Goal: Communication & Community: Participate in discussion

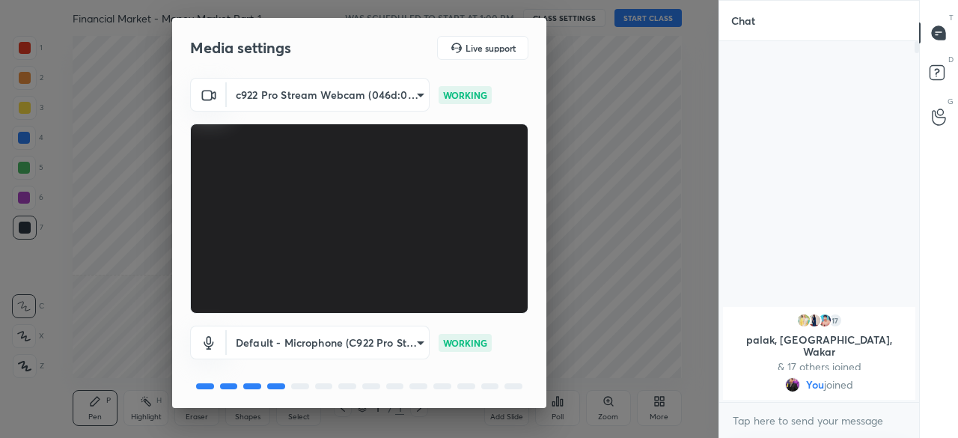
scroll to position [52, 0]
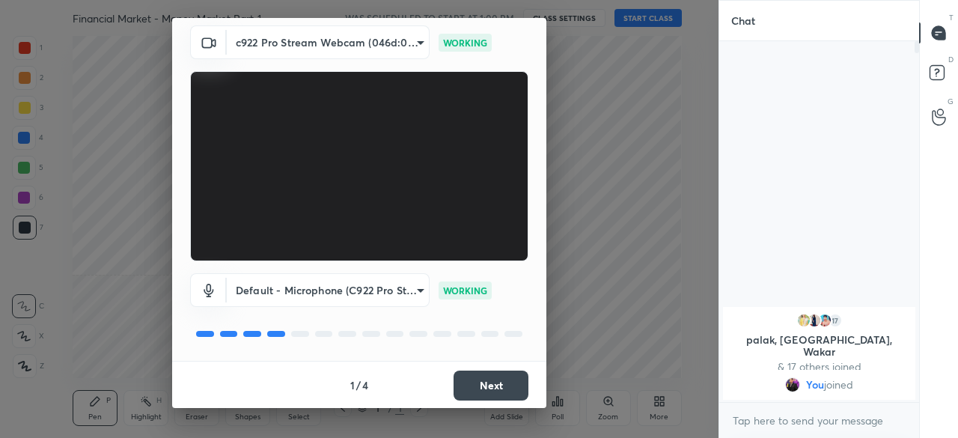
click at [478, 376] on button "Next" at bounding box center [491, 386] width 75 height 30
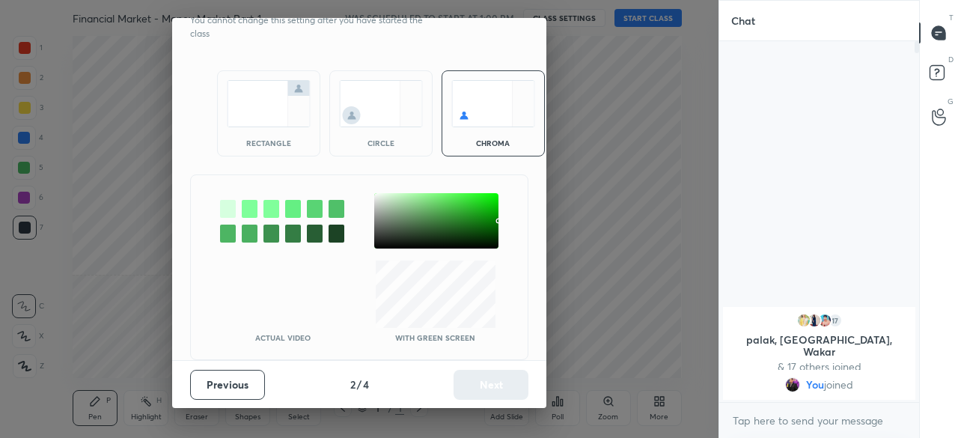
scroll to position [0, 0]
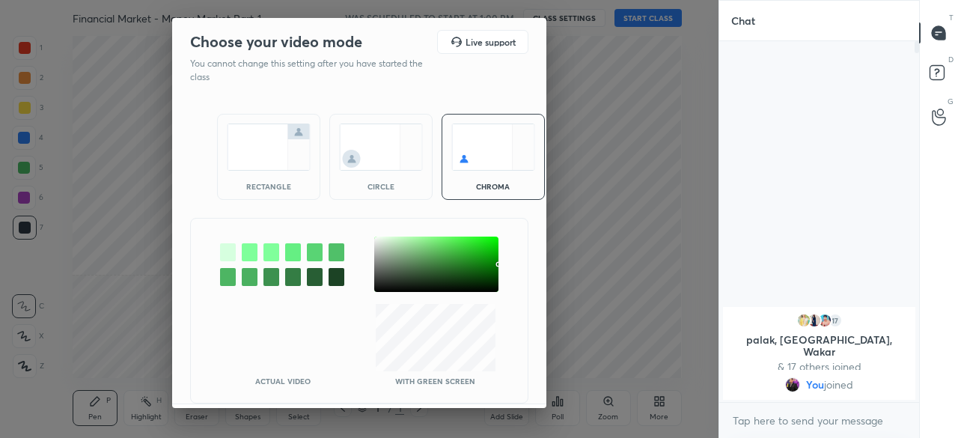
click at [255, 165] on img at bounding box center [269, 147] width 84 height 47
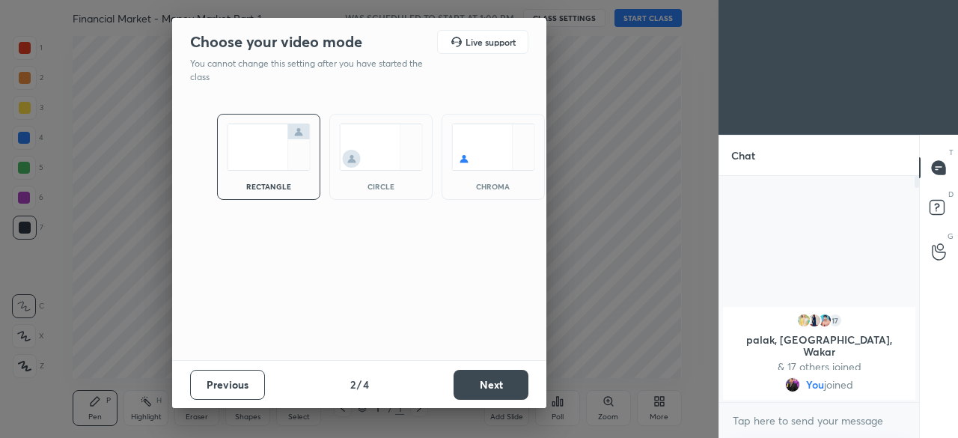
scroll to position [97, 195]
click at [499, 381] on button "Next" at bounding box center [491, 385] width 75 height 30
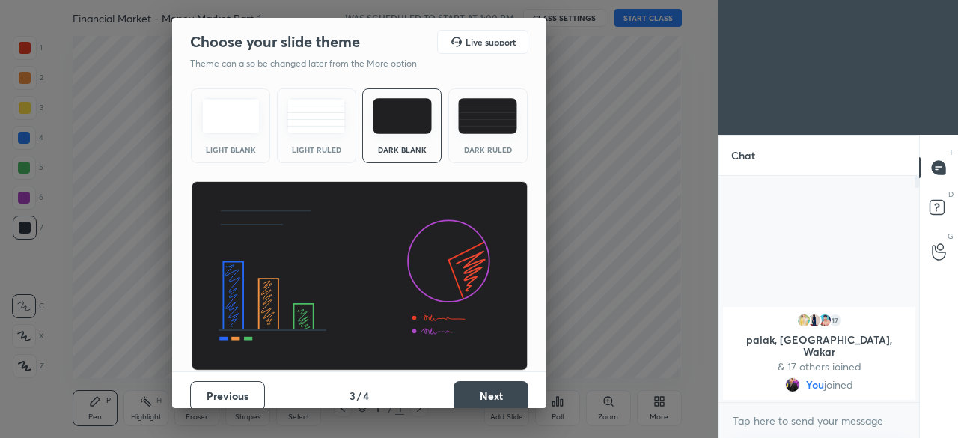
click at [499, 381] on button "Next" at bounding box center [491, 396] width 75 height 30
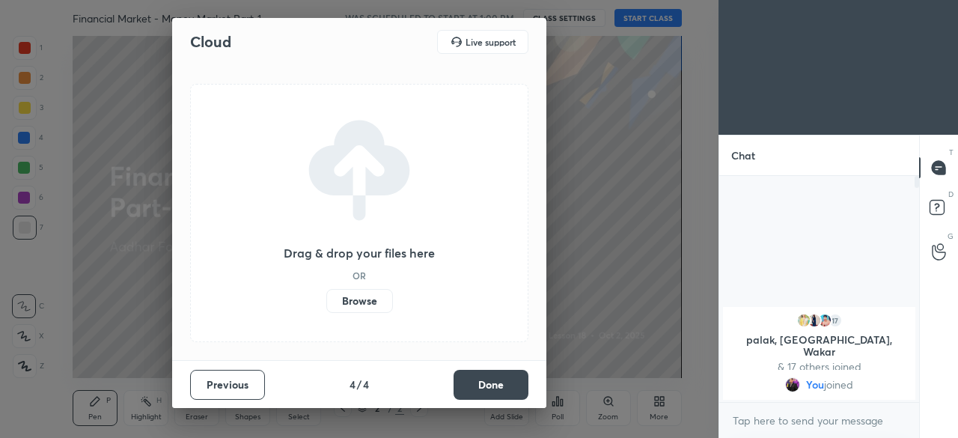
click at [359, 305] on label "Browse" at bounding box center [359, 301] width 67 height 24
click at [326, 305] on input "Browse" at bounding box center [326, 301] width 0 height 24
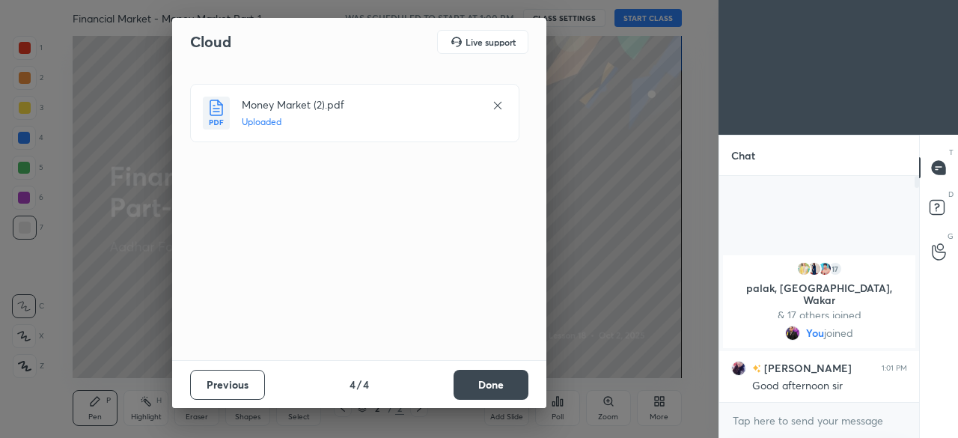
click at [478, 377] on button "Done" at bounding box center [491, 385] width 75 height 30
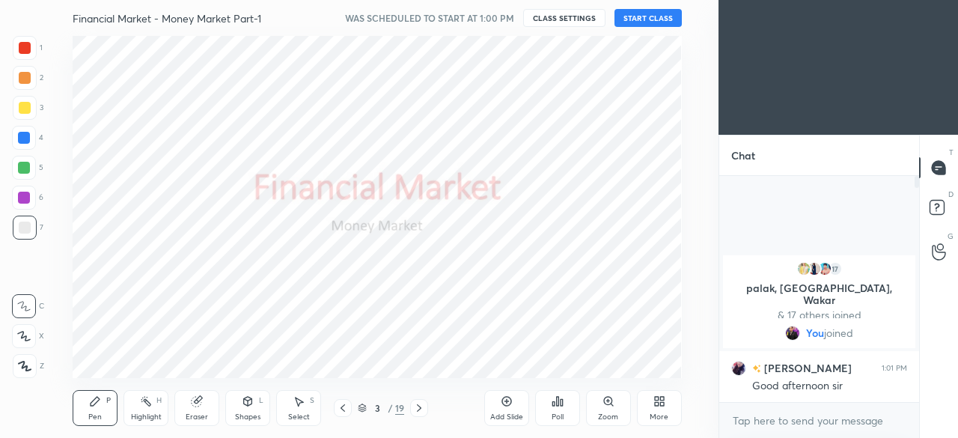
click at [631, 14] on button "START CLASS" at bounding box center [648, 18] width 67 height 18
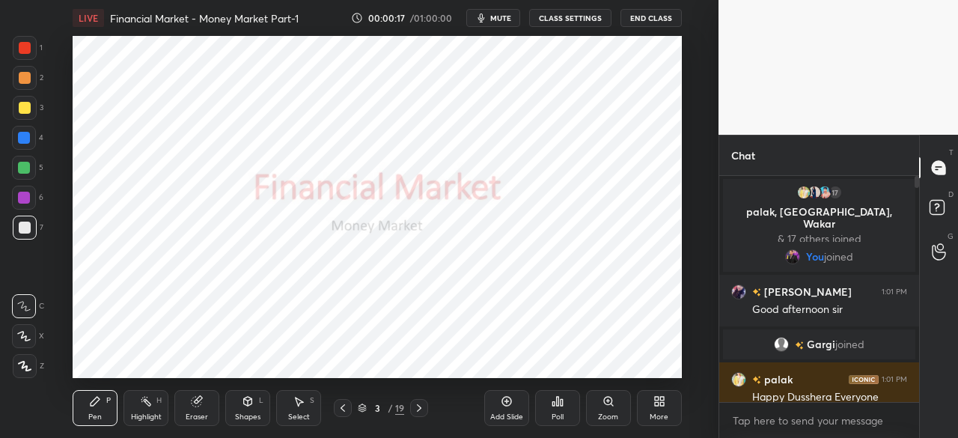
click at [487, 14] on icon "button" at bounding box center [481, 18] width 12 height 12
drag, startPoint x: 919, startPoint y: 254, endPoint x: 918, endPoint y: 362, distance: 107.8
click at [918, 362] on div "Chat 17 palak, [GEOGRAPHIC_DATA], Wakar & 17 others joined You joined [PERSON_N…" at bounding box center [839, 286] width 240 height 303
drag, startPoint x: 918, startPoint y: 362, endPoint x: 918, endPoint y: 422, distance: 60.6
click at [918, 422] on div "17 palak, [PERSON_NAME], [PERSON_NAME] & 17 others joined You joined [PERSON_NA…" at bounding box center [819, 307] width 200 height 262
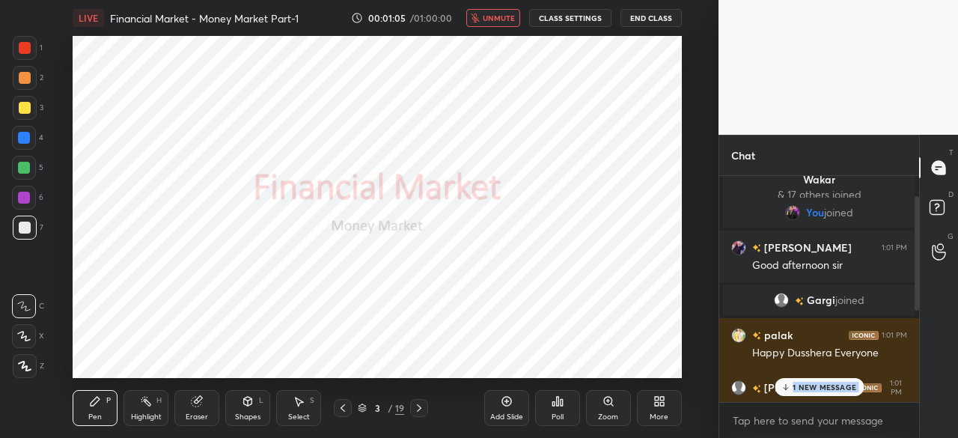
scroll to position [40, 0]
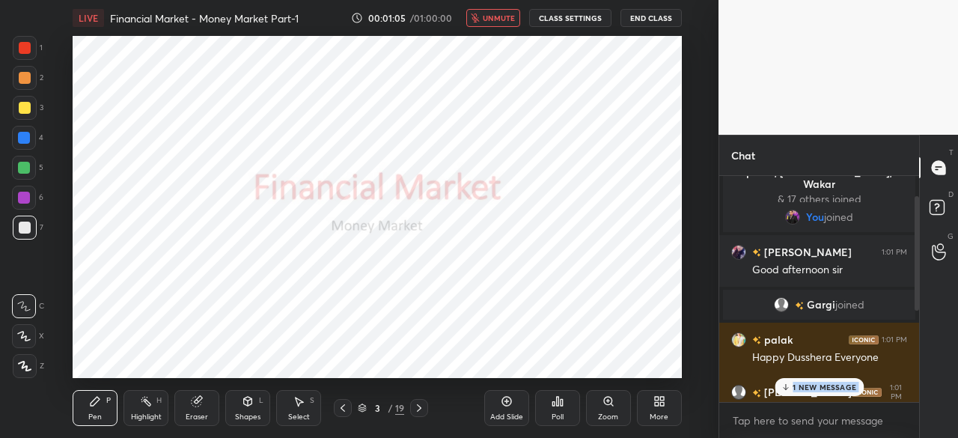
click at [488, 20] on span "unmute" at bounding box center [499, 18] width 32 height 10
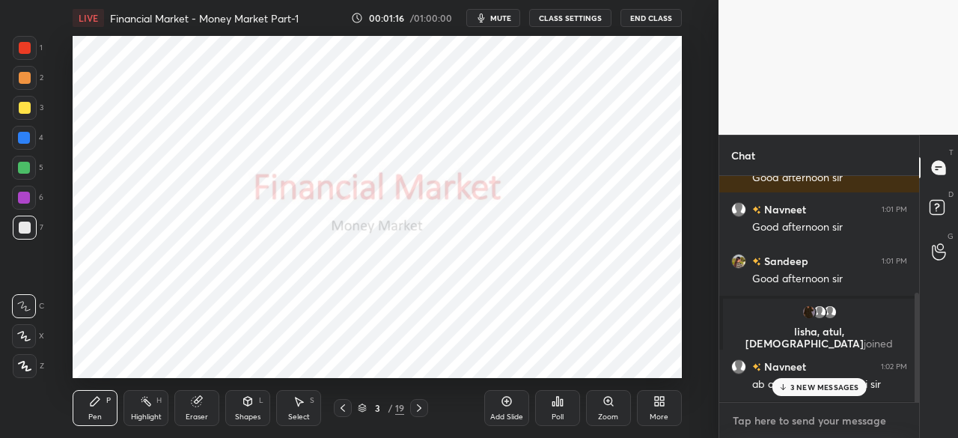
click at [789, 418] on textarea at bounding box center [819, 421] width 176 height 24
click at [796, 386] on p "3 NEW MESSAGES" at bounding box center [824, 387] width 69 height 9
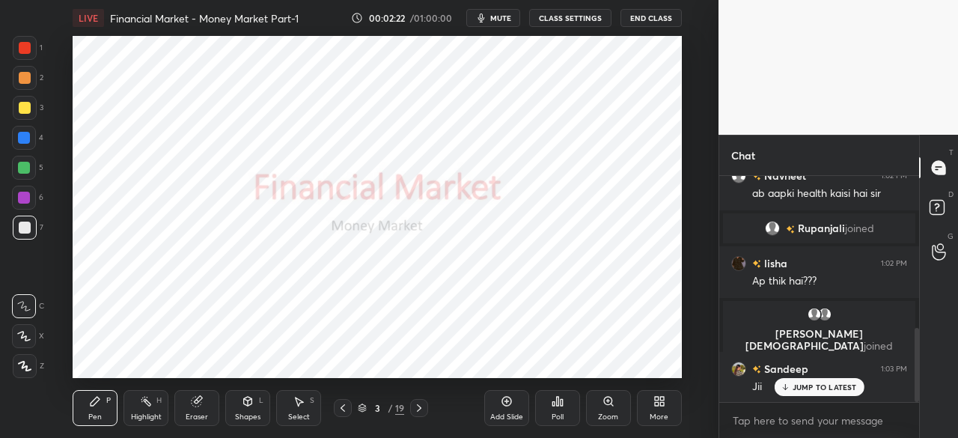
scroll to position [500, 0]
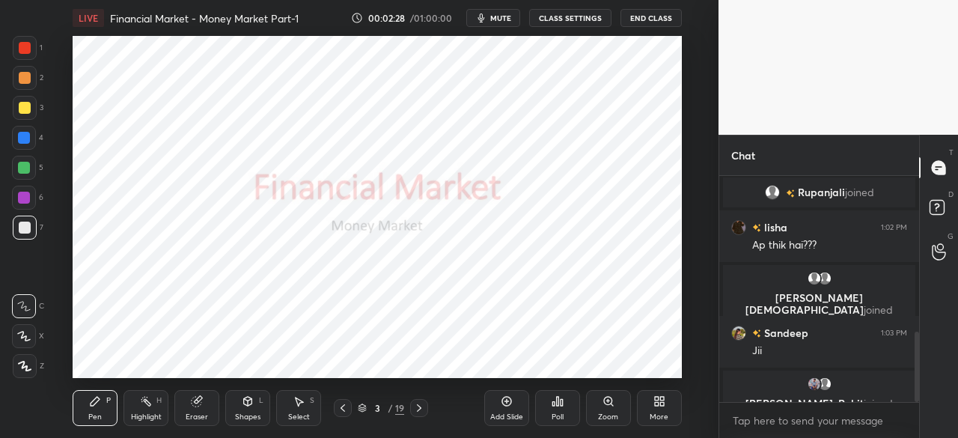
click at [21, 137] on div at bounding box center [24, 138] width 12 height 12
click at [21, 367] on icon at bounding box center [25, 366] width 12 height 9
drag, startPoint x: 25, startPoint y: 137, endPoint x: 17, endPoint y: 199, distance: 62.7
click at [24, 139] on div at bounding box center [24, 138] width 12 height 12
click at [24, 369] on icon at bounding box center [24, 366] width 13 height 10
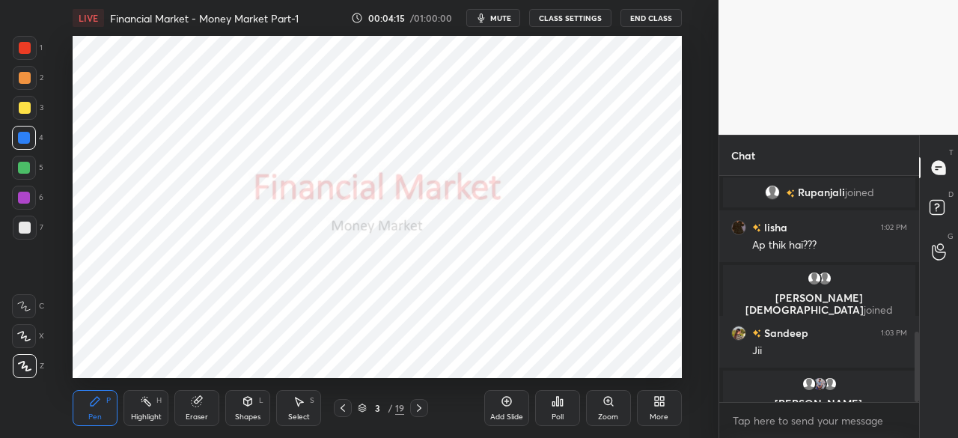
scroll to position [530, 0]
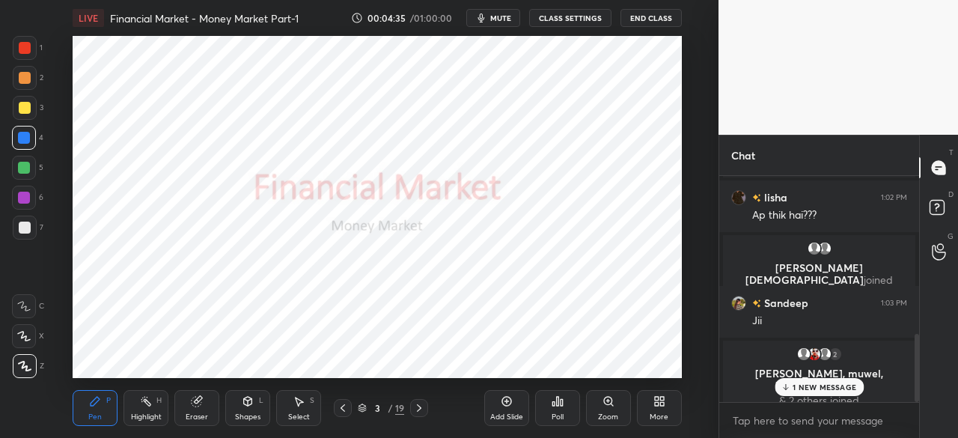
click at [793, 384] on p "1 NEW MESSAGE" at bounding box center [825, 387] width 64 height 9
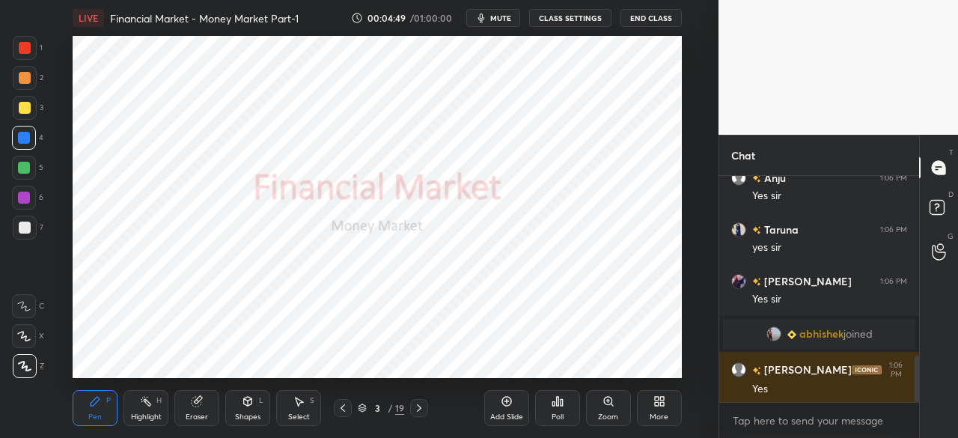
scroll to position [877, 0]
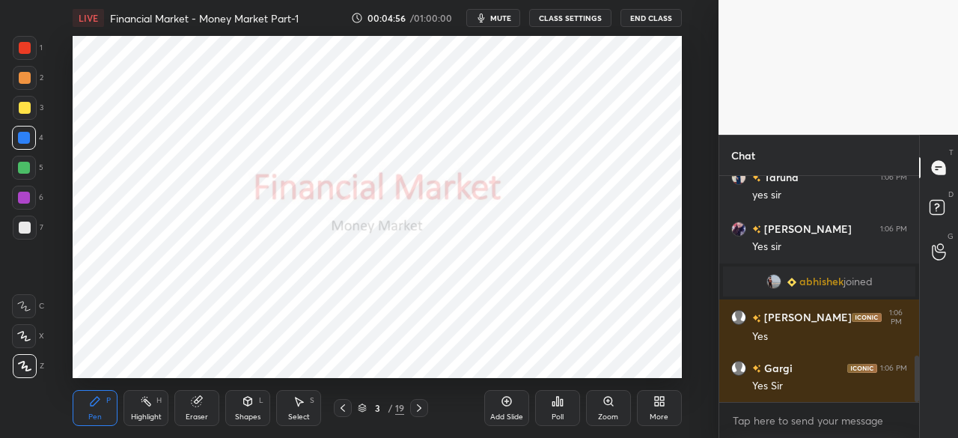
click at [501, 403] on icon at bounding box center [507, 401] width 12 height 12
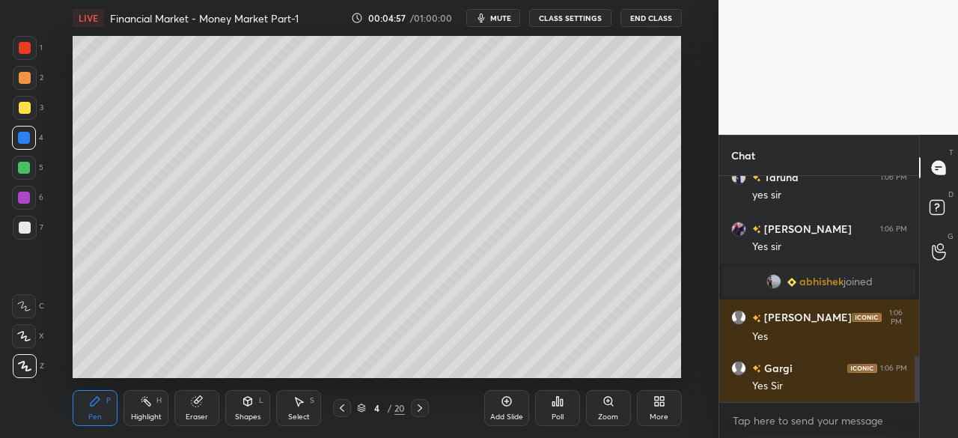
click at [26, 109] on div at bounding box center [25, 108] width 12 height 12
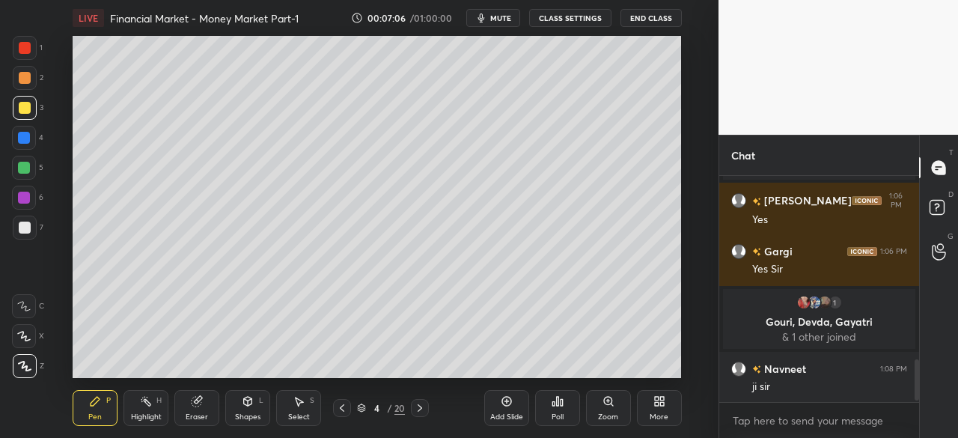
scroll to position [1018, 0]
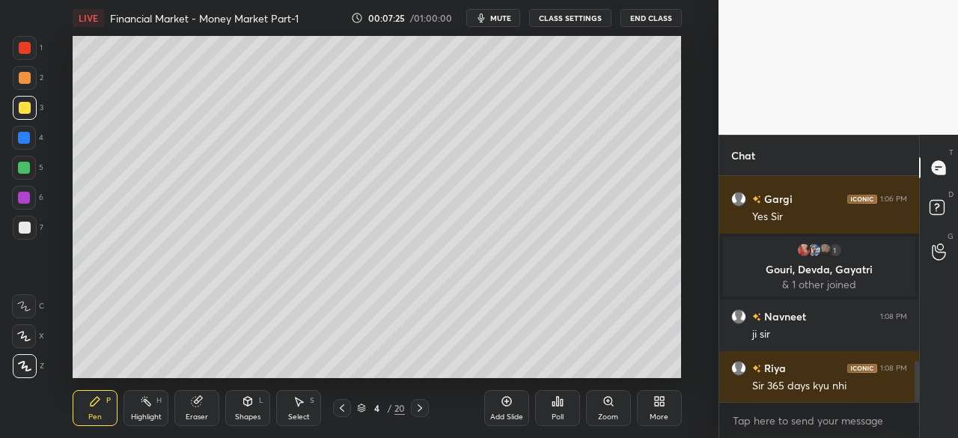
click at [508, 417] on div "Add Slide" at bounding box center [506, 416] width 33 height 7
drag, startPoint x: 27, startPoint y: 110, endPoint x: 33, endPoint y: 116, distance: 8.5
click at [27, 109] on div at bounding box center [25, 108] width 12 height 12
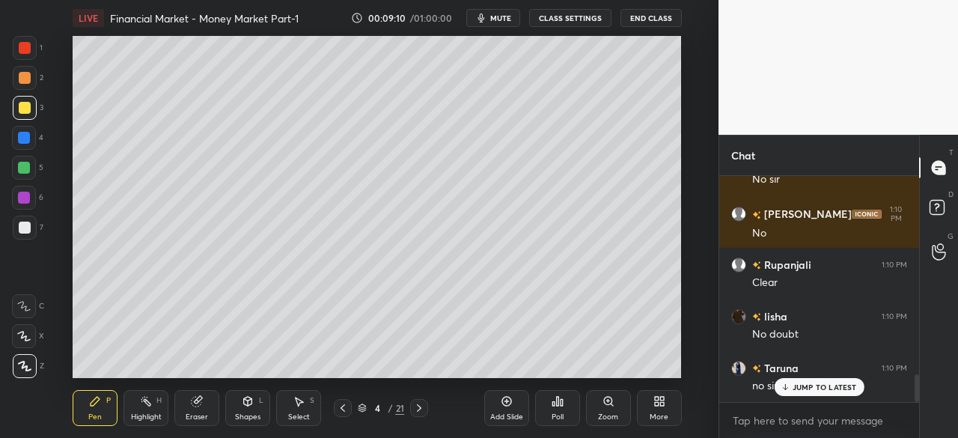
scroll to position [1621, 0]
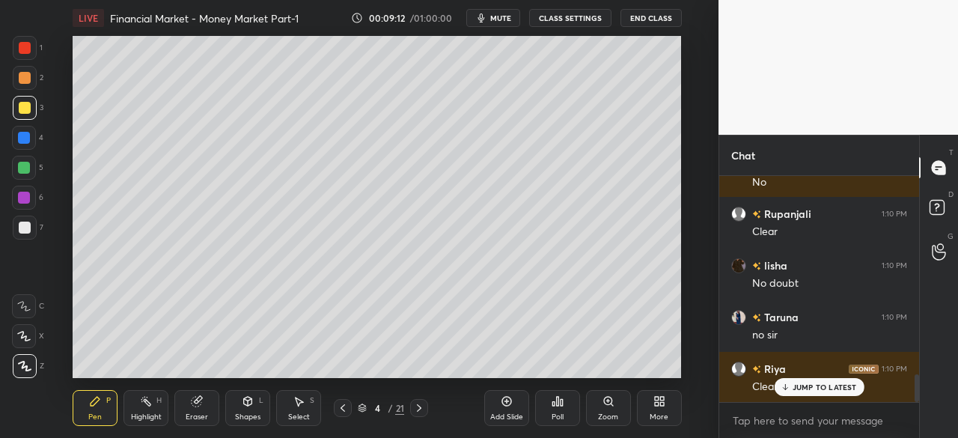
click at [421, 406] on icon at bounding box center [419, 408] width 12 height 12
click at [420, 409] on icon at bounding box center [419, 407] width 4 height 7
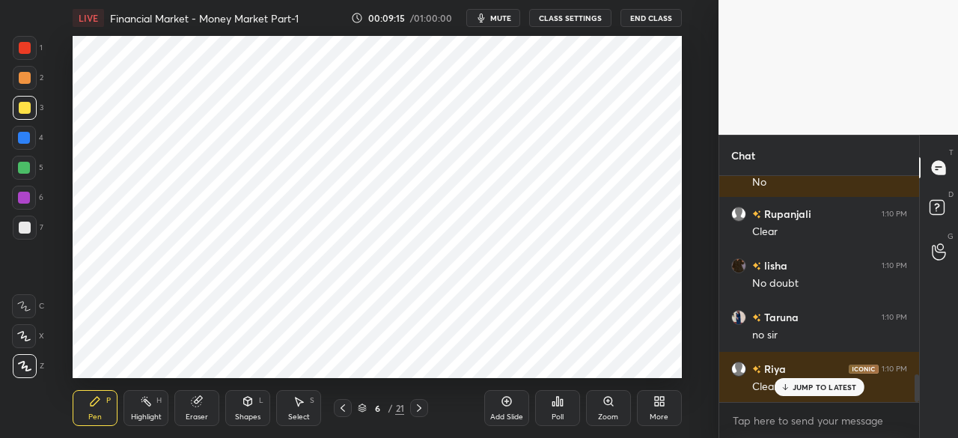
click at [19, 48] on div at bounding box center [25, 48] width 12 height 12
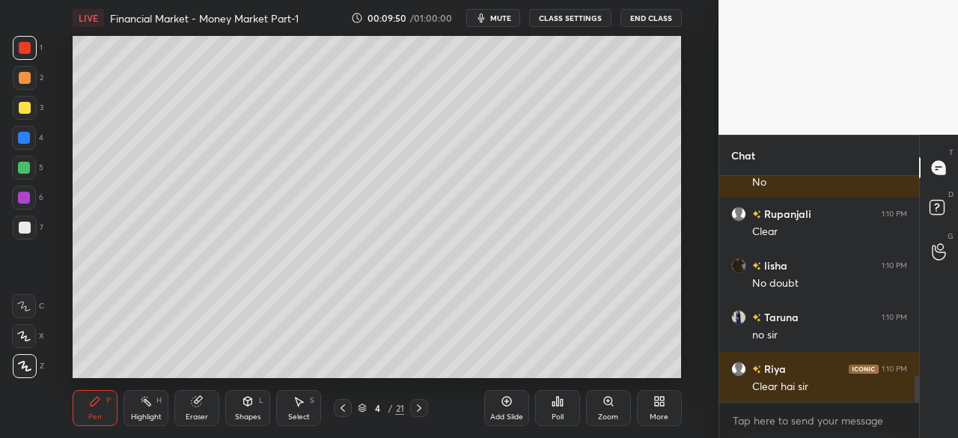
scroll to position [1674, 0]
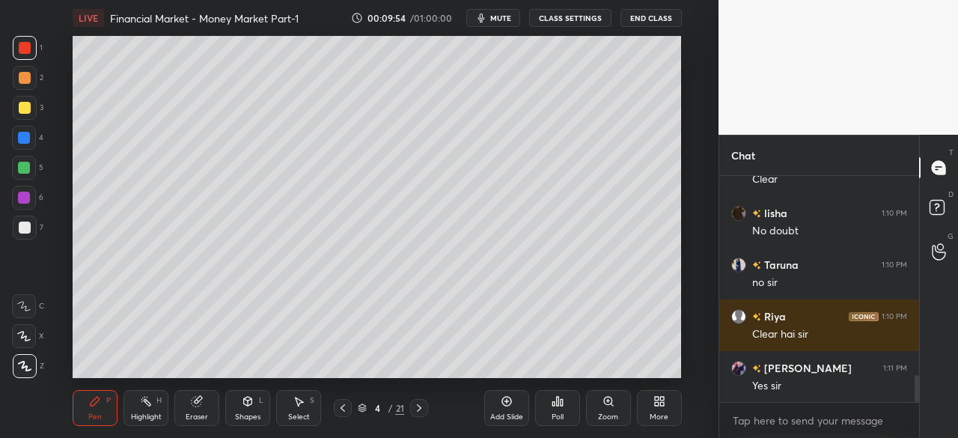
click at [421, 409] on icon at bounding box center [419, 408] width 12 height 12
click at [424, 407] on icon at bounding box center [419, 408] width 12 height 12
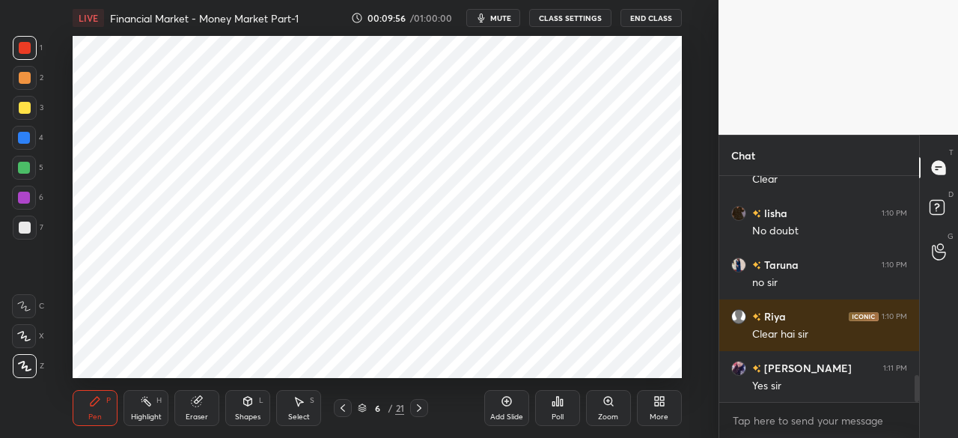
click at [25, 49] on div at bounding box center [25, 48] width 12 height 12
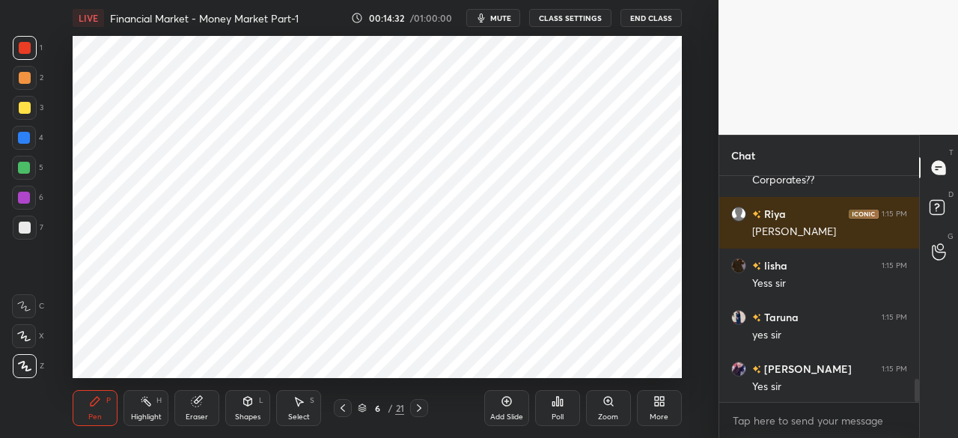
scroll to position [2002, 0]
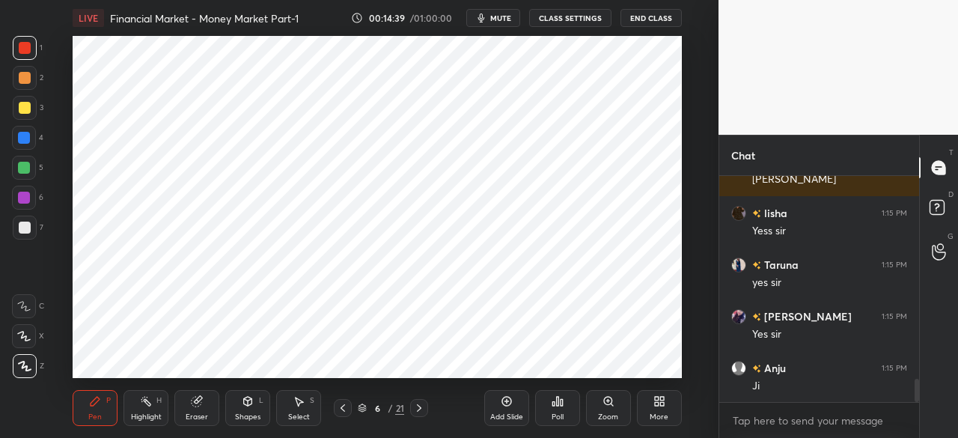
click at [503, 406] on div "Add Slide" at bounding box center [506, 408] width 45 height 36
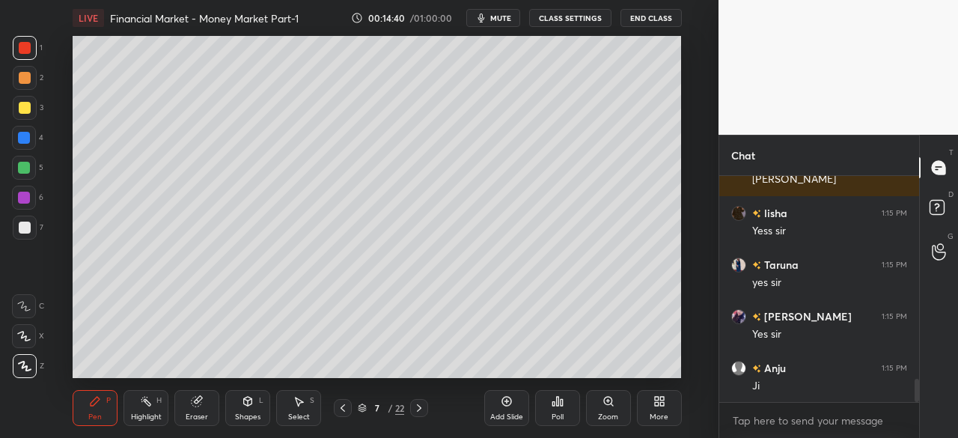
click at [21, 107] on div at bounding box center [25, 108] width 12 height 12
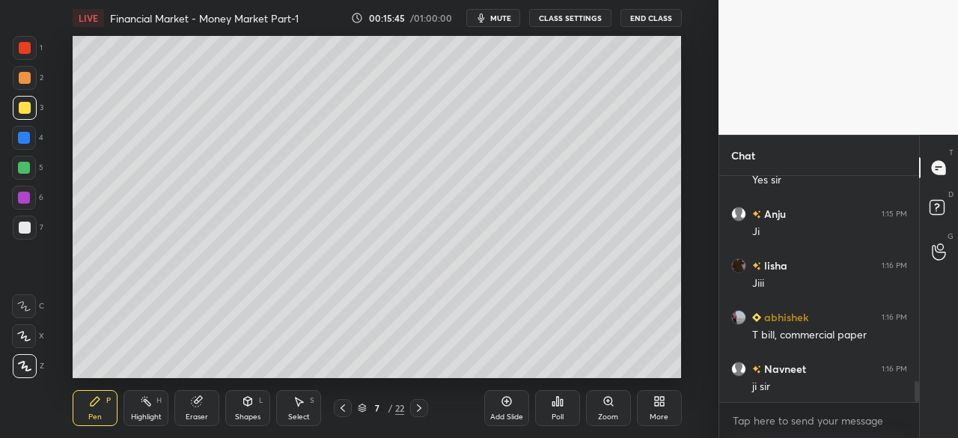
scroll to position [2208, 0]
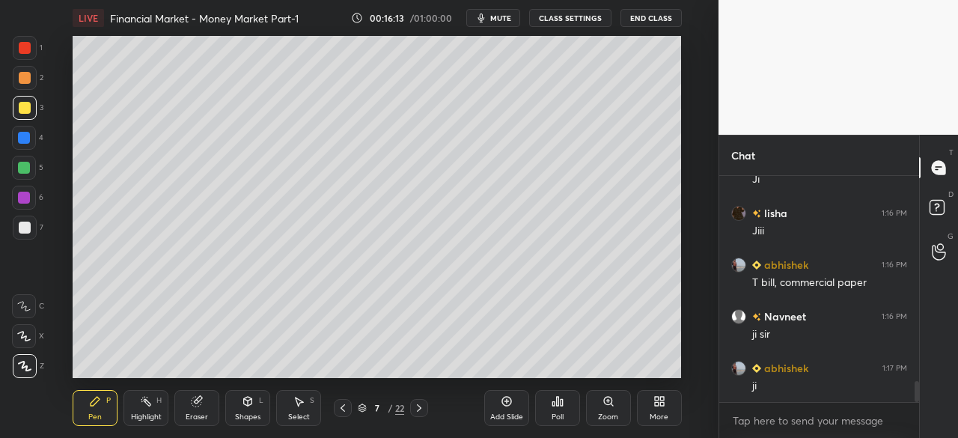
click at [24, 168] on div at bounding box center [24, 168] width 12 height 12
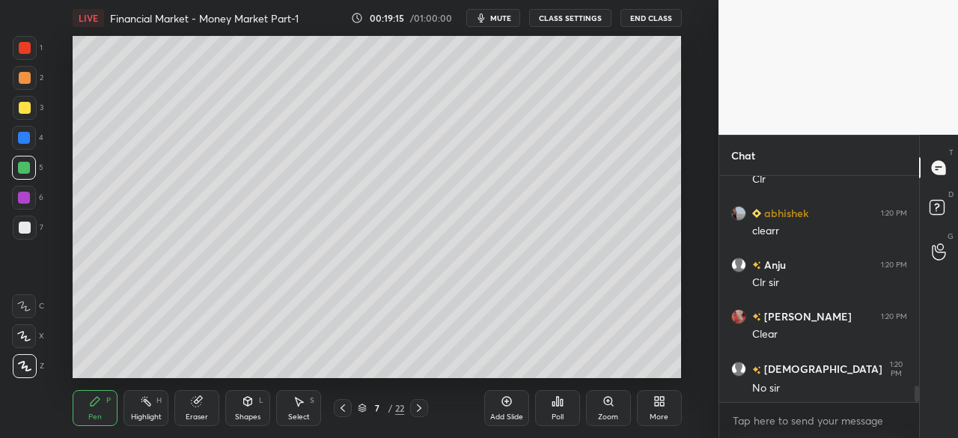
scroll to position [2894, 0]
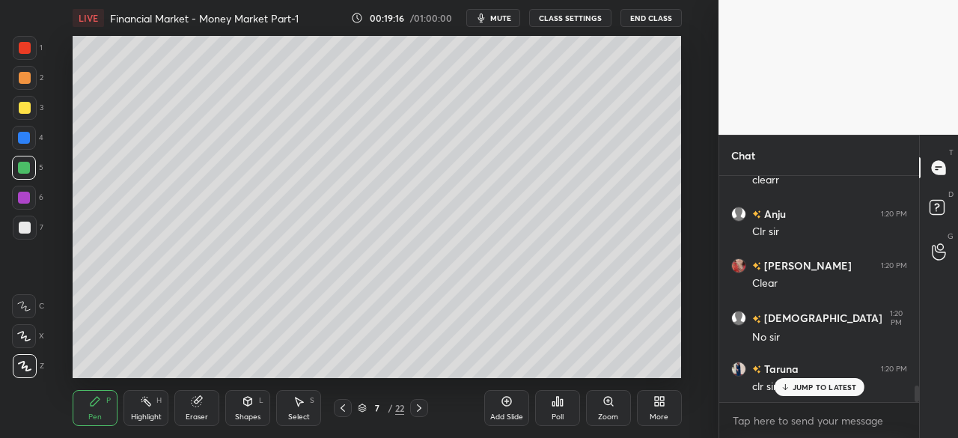
click at [507, 406] on div "Add Slide" at bounding box center [506, 408] width 45 height 36
click at [21, 104] on div at bounding box center [25, 108] width 12 height 12
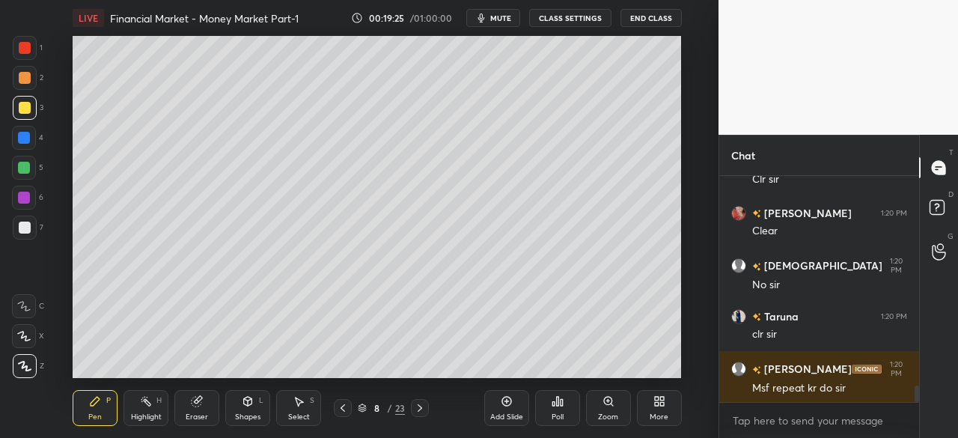
click at [344, 410] on icon at bounding box center [343, 408] width 12 height 12
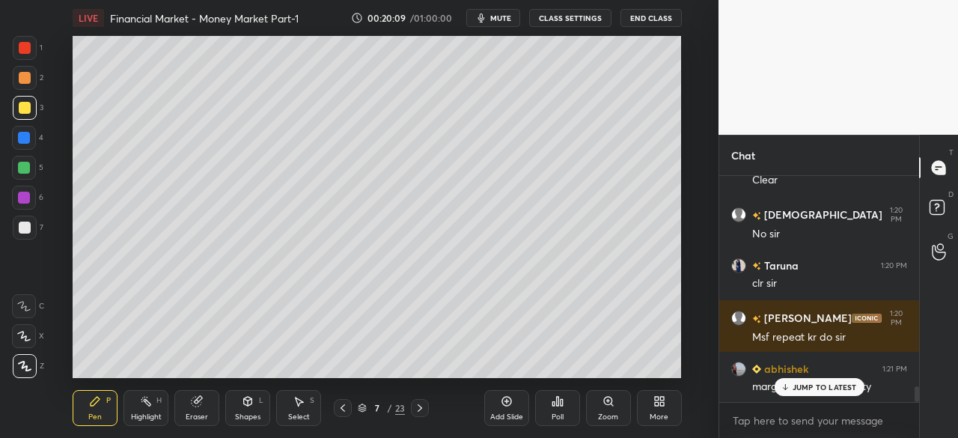
click at [381, 368] on div "LIVE Financial Market - Money Market Part-1 00:20:09 / 01:00:00 mute CLASS SETT…" at bounding box center [377, 219] width 659 height 438
click at [424, 411] on icon at bounding box center [420, 408] width 12 height 12
click at [421, 407] on icon at bounding box center [420, 407] width 4 height 7
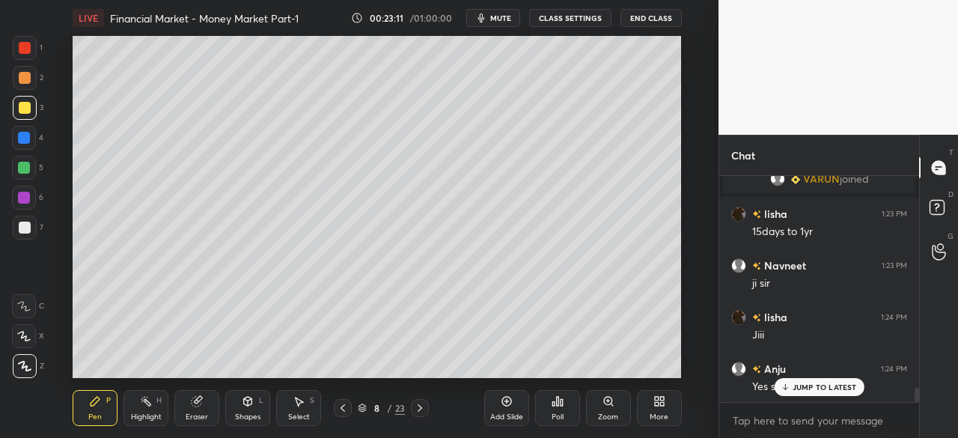
scroll to position [3514, 0]
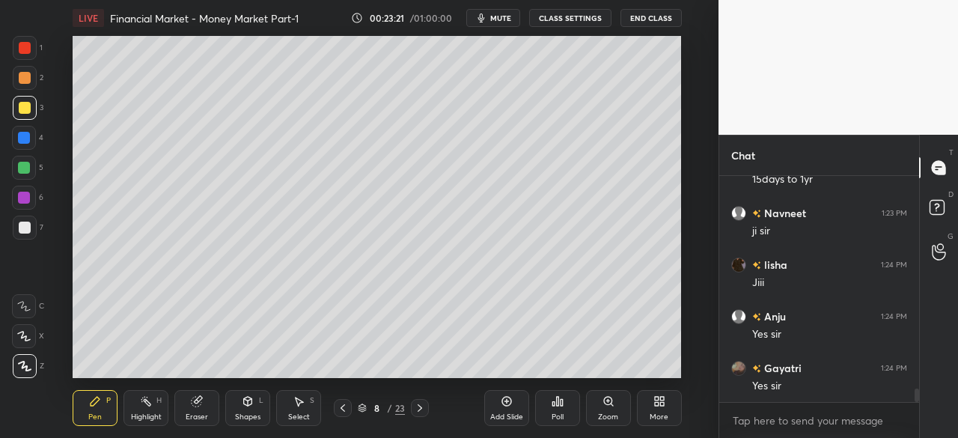
click at [508, 406] on icon at bounding box center [507, 401] width 12 height 12
click at [24, 106] on div at bounding box center [25, 108] width 12 height 12
click at [28, 135] on div at bounding box center [24, 138] width 12 height 12
click at [246, 413] on div "Shapes" at bounding box center [247, 416] width 25 height 7
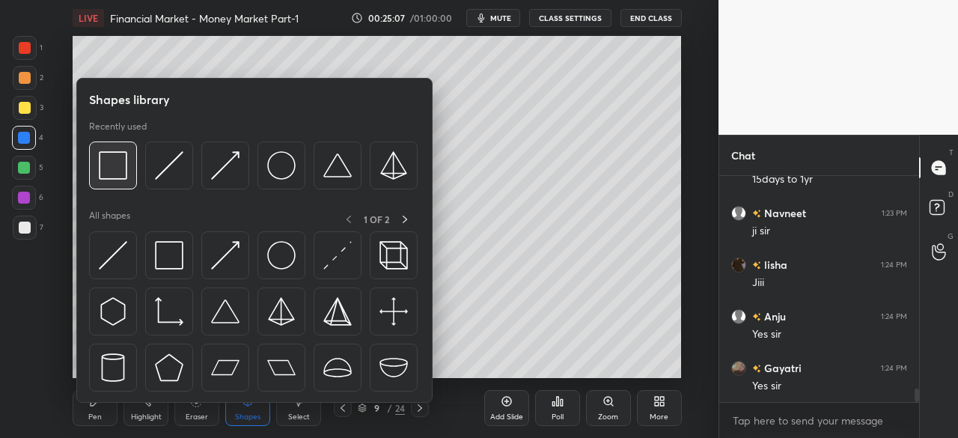
click at [120, 170] on img at bounding box center [113, 165] width 28 height 28
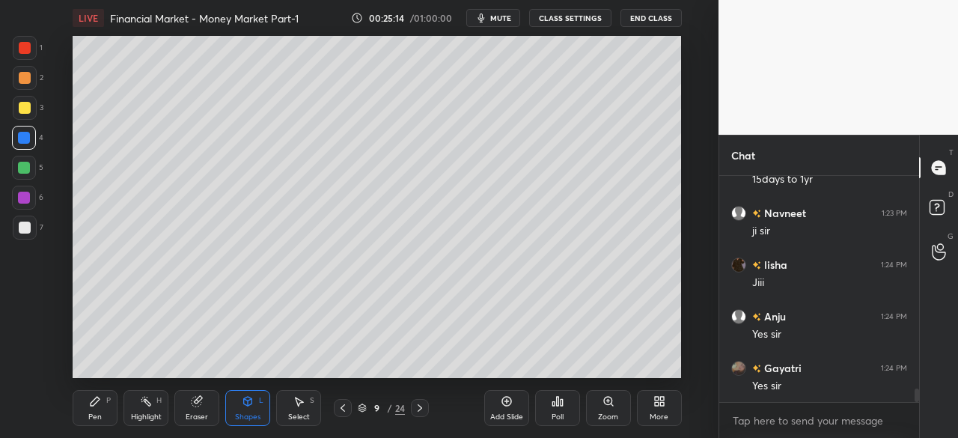
click at [90, 402] on icon at bounding box center [95, 401] width 12 height 12
click at [505, 405] on icon at bounding box center [507, 401] width 12 height 12
click at [25, 137] on div at bounding box center [24, 138] width 12 height 12
drag, startPoint x: 22, startPoint y: 167, endPoint x: 17, endPoint y: 160, distance: 8.5
click at [22, 167] on div at bounding box center [24, 168] width 12 height 12
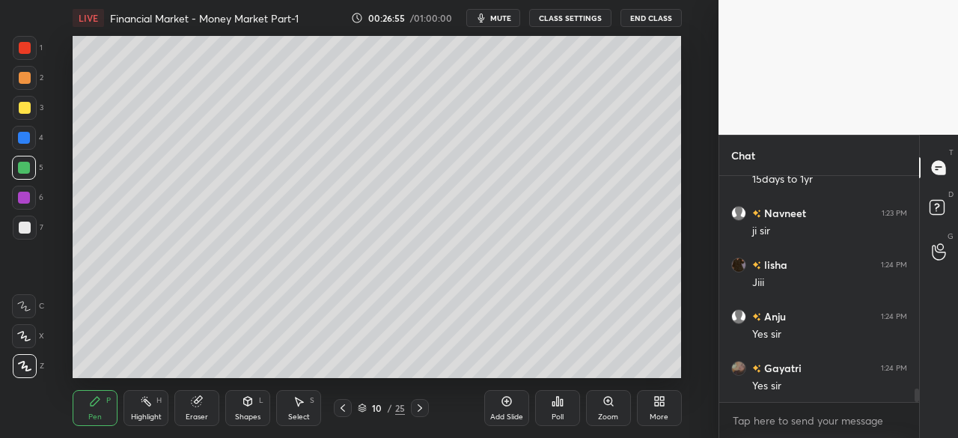
scroll to position [3550, 0]
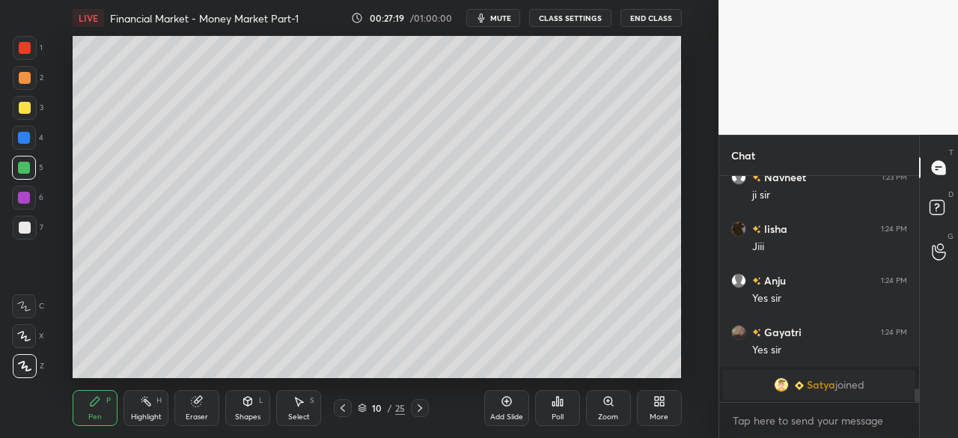
click at [346, 408] on icon at bounding box center [343, 408] width 12 height 12
click at [343, 406] on icon at bounding box center [343, 407] width 4 height 7
click at [343, 409] on icon at bounding box center [343, 408] width 12 height 12
click at [344, 409] on icon at bounding box center [343, 408] width 12 height 12
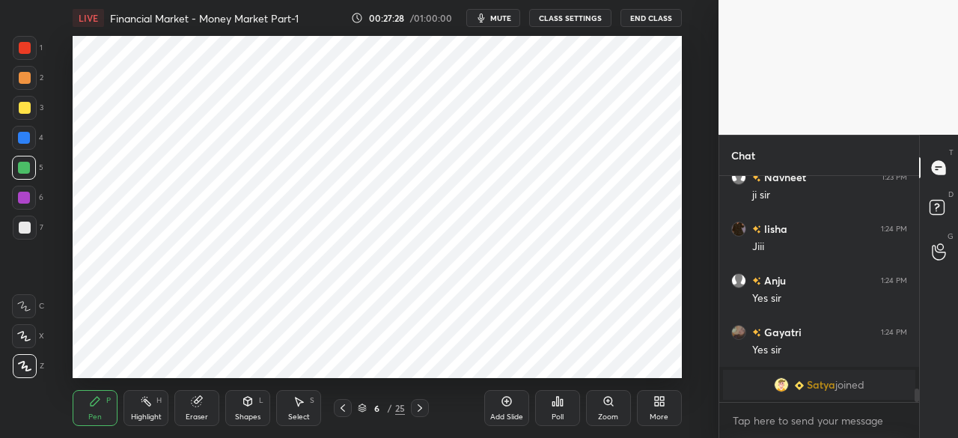
click at [424, 403] on icon at bounding box center [420, 408] width 12 height 12
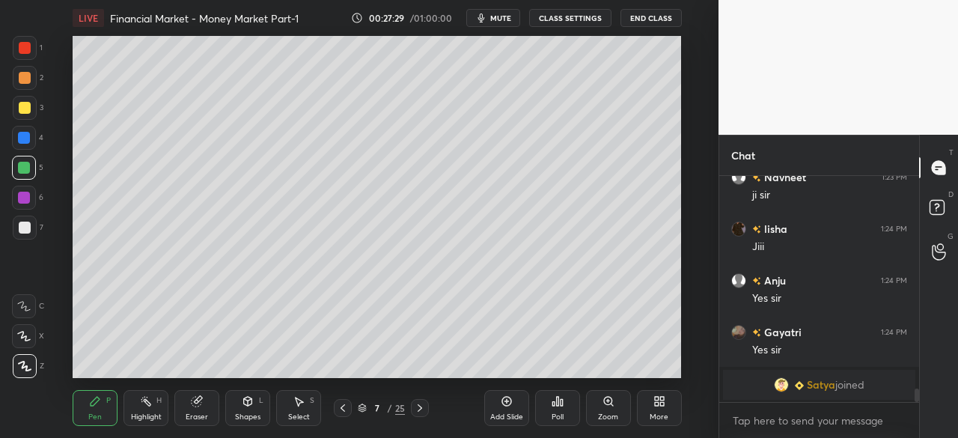
click at [416, 406] on icon at bounding box center [420, 408] width 12 height 12
click at [420, 408] on icon at bounding box center [420, 408] width 12 height 12
click at [422, 408] on icon at bounding box center [420, 408] width 12 height 12
click at [22, 138] on div at bounding box center [24, 138] width 12 height 12
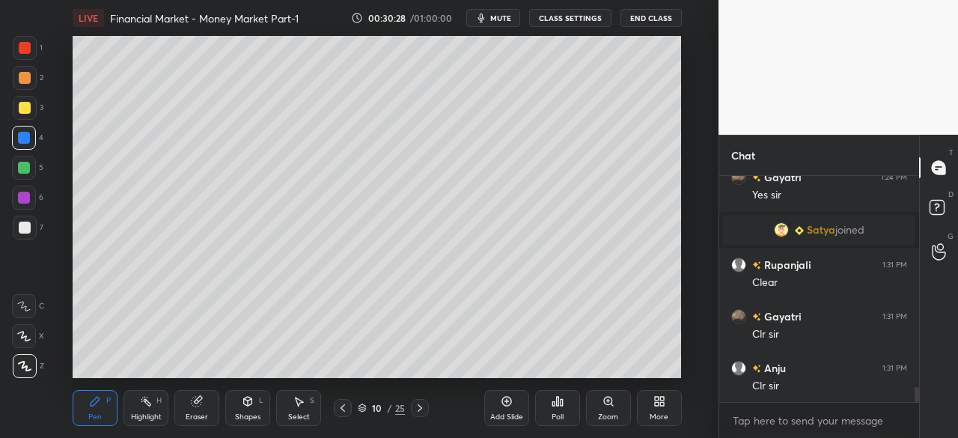
scroll to position [3288, 0]
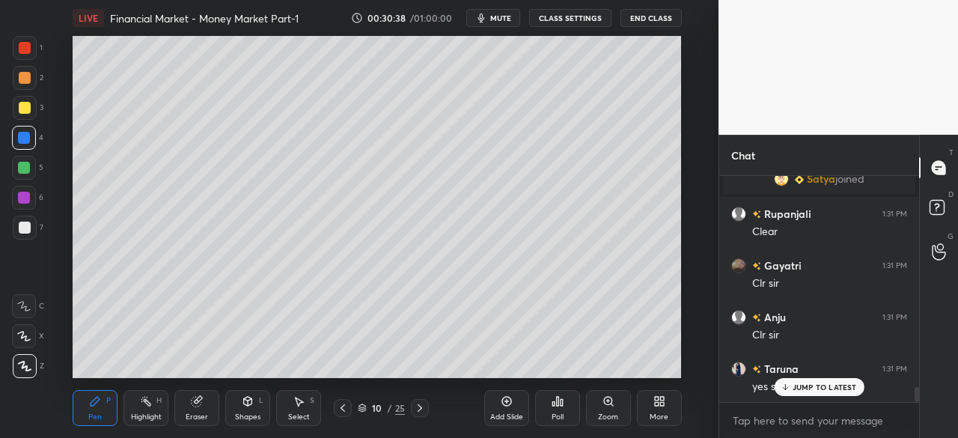
click at [509, 409] on div "Add Slide" at bounding box center [506, 408] width 45 height 36
click at [25, 106] on div at bounding box center [25, 108] width 12 height 12
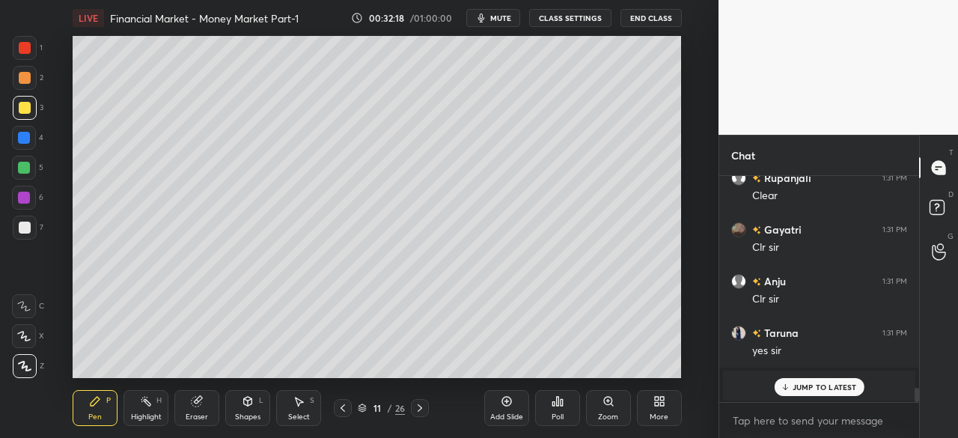
click at [18, 135] on div at bounding box center [24, 138] width 12 height 12
click at [25, 109] on div at bounding box center [25, 108] width 12 height 12
click at [21, 137] on div at bounding box center [24, 138] width 12 height 12
click at [27, 109] on div at bounding box center [25, 108] width 12 height 12
click at [510, 366] on div "LIVE Financial Market - Money Market Part-1 00:35:22 / 01:00:00 mute CLASS SETT…" at bounding box center [377, 219] width 659 height 438
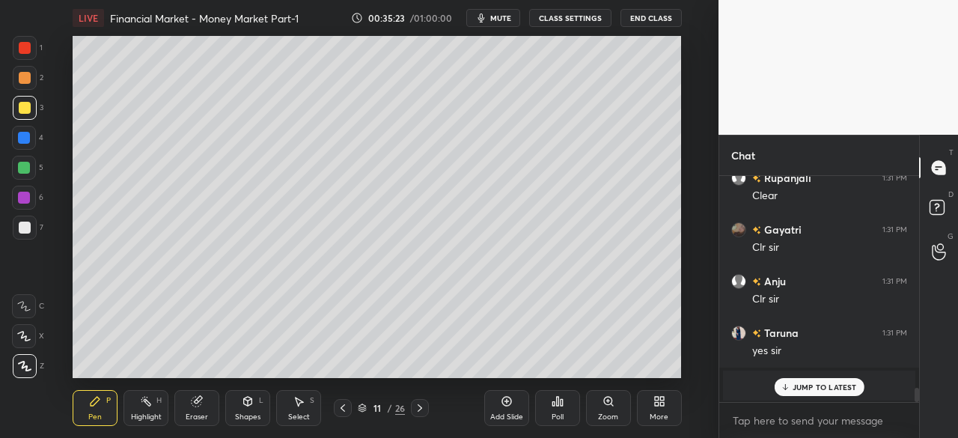
click at [508, 367] on div "LIVE Financial Market - Money Market Part-1 00:35:23 / 01:00:00 mute CLASS SETT…" at bounding box center [377, 219] width 659 height 438
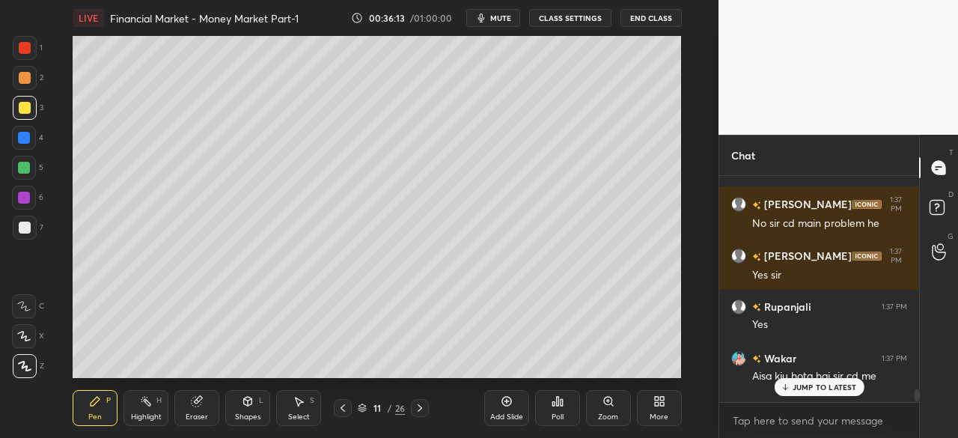
scroll to position [3943, 0]
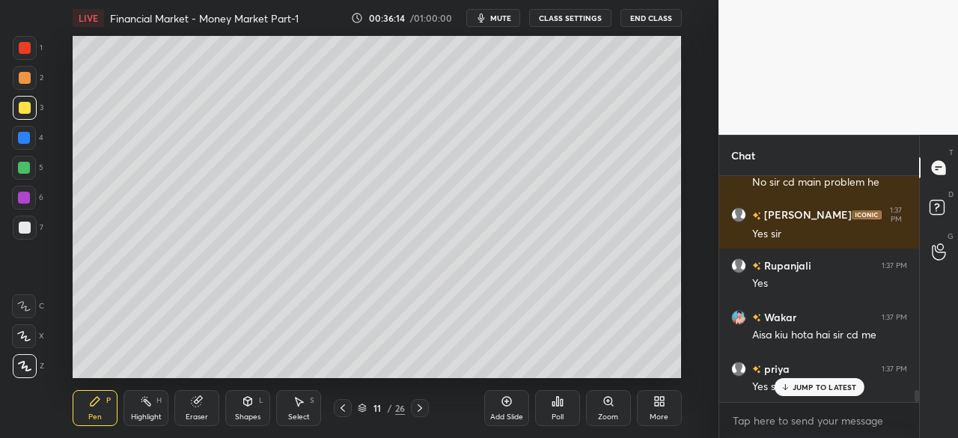
drag, startPoint x: 916, startPoint y: 394, endPoint x: 921, endPoint y: 423, distance: 28.8
click at [921, 423] on div "Chat [PERSON_NAME] 1:37 PM Yes [PERSON_NAME] 1:37 PM No sir cd main problem he …" at bounding box center [839, 286] width 240 height 303
click at [790, 385] on icon at bounding box center [785, 387] width 10 height 9
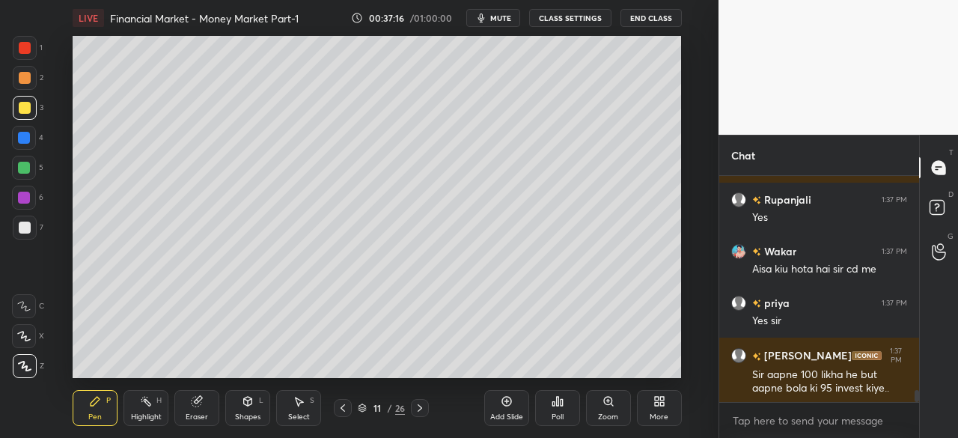
click at [498, 407] on div "Add Slide" at bounding box center [506, 408] width 45 height 36
click at [23, 109] on div at bounding box center [25, 108] width 12 height 12
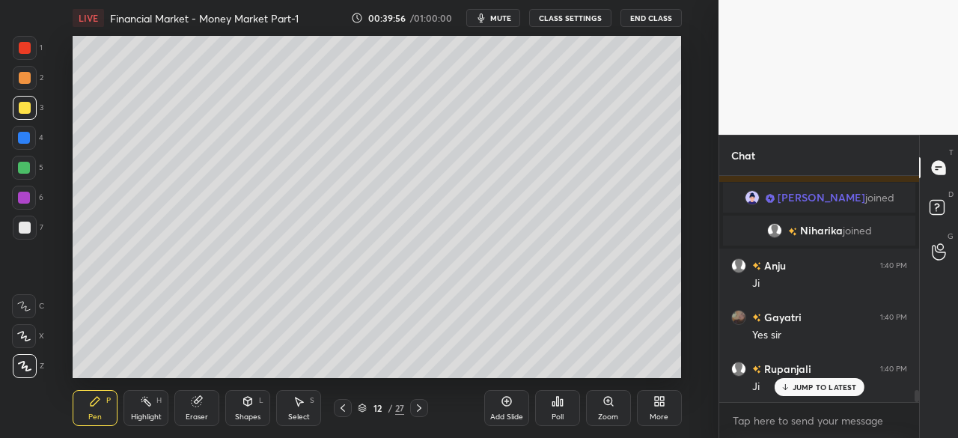
scroll to position [4035, 0]
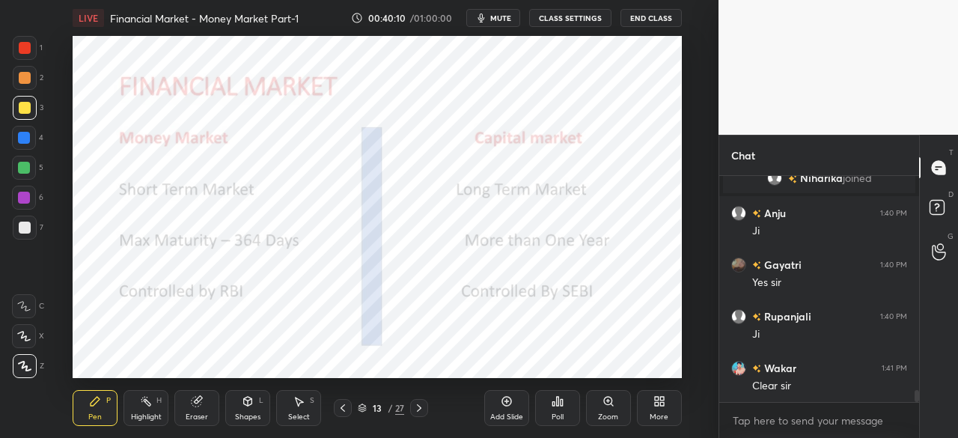
drag, startPoint x: 22, startPoint y: 43, endPoint x: 26, endPoint y: 52, distance: 9.0
click at [21, 44] on div at bounding box center [25, 48] width 12 height 12
click at [415, 408] on icon at bounding box center [419, 408] width 12 height 12
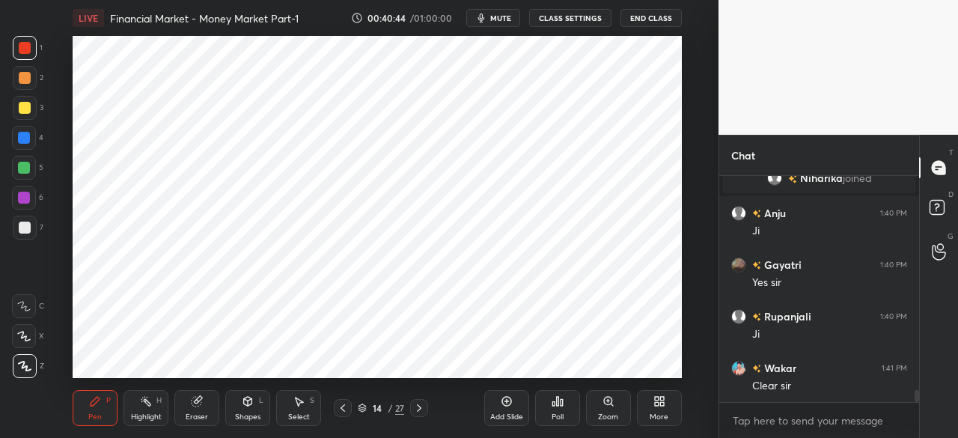
click at [419, 409] on icon at bounding box center [419, 408] width 12 height 12
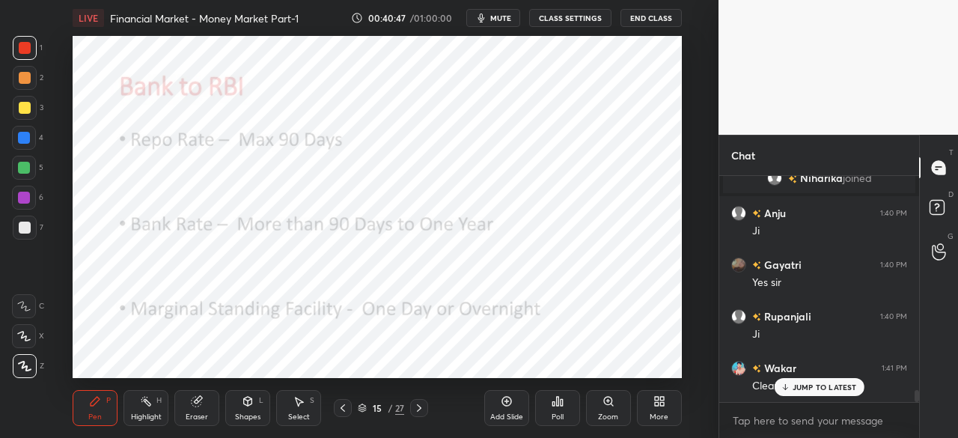
scroll to position [4086, 0]
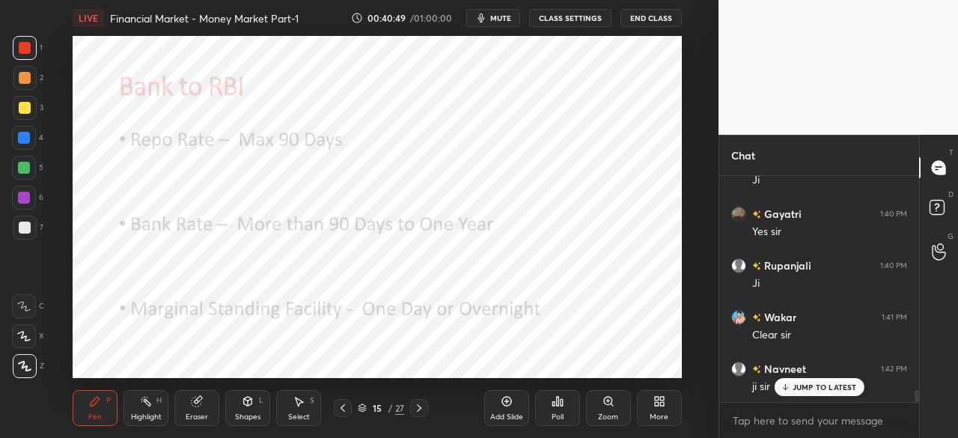
click at [418, 410] on icon at bounding box center [419, 408] width 12 height 12
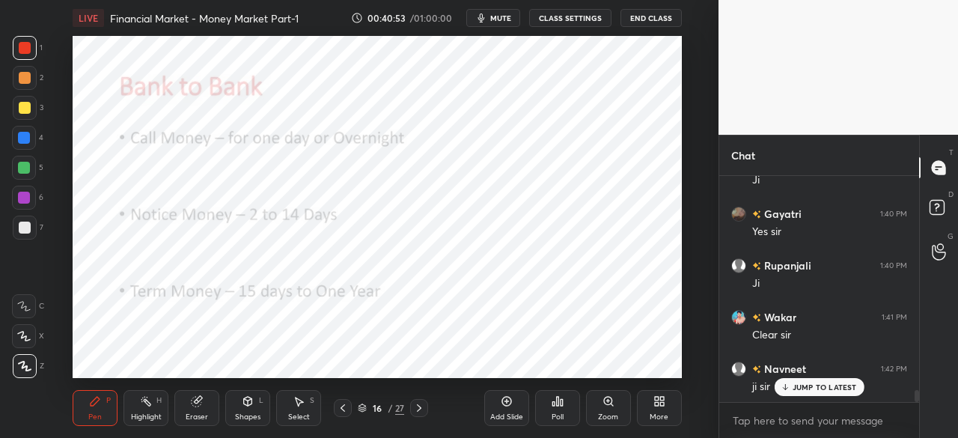
click at [422, 409] on icon at bounding box center [419, 408] width 12 height 12
click at [420, 406] on icon at bounding box center [419, 408] width 12 height 12
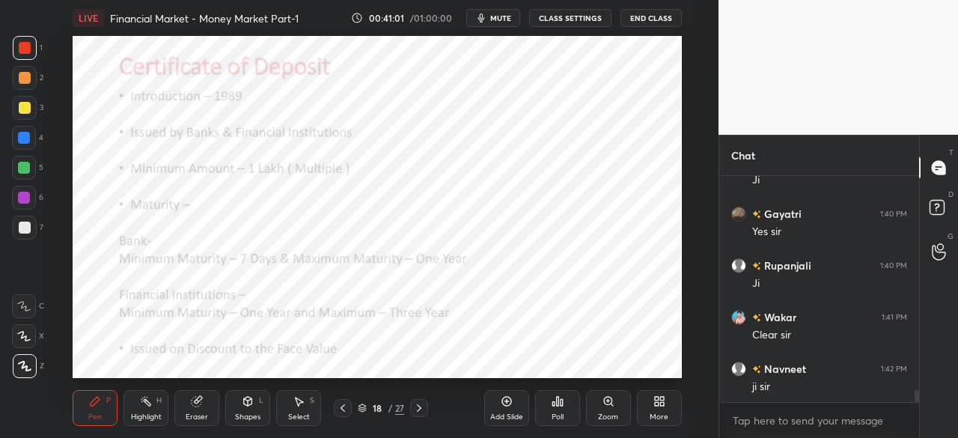
scroll to position [4138, 0]
click at [20, 135] on div at bounding box center [24, 138] width 12 height 12
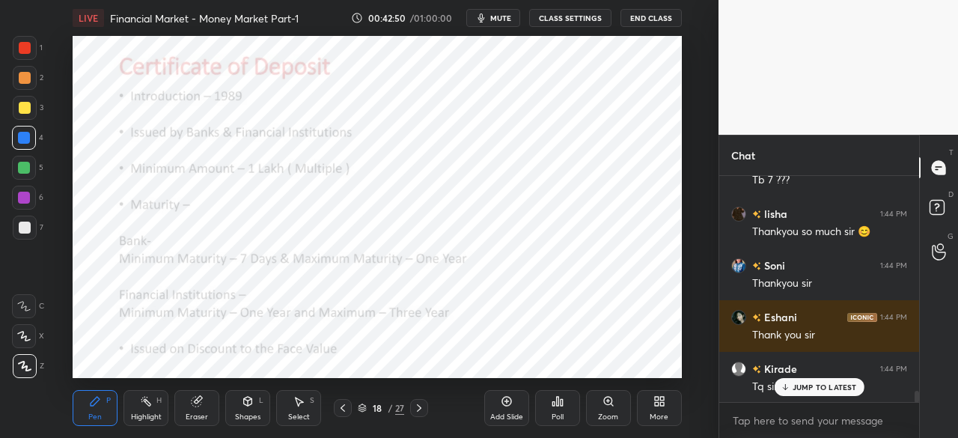
scroll to position [4463, 0]
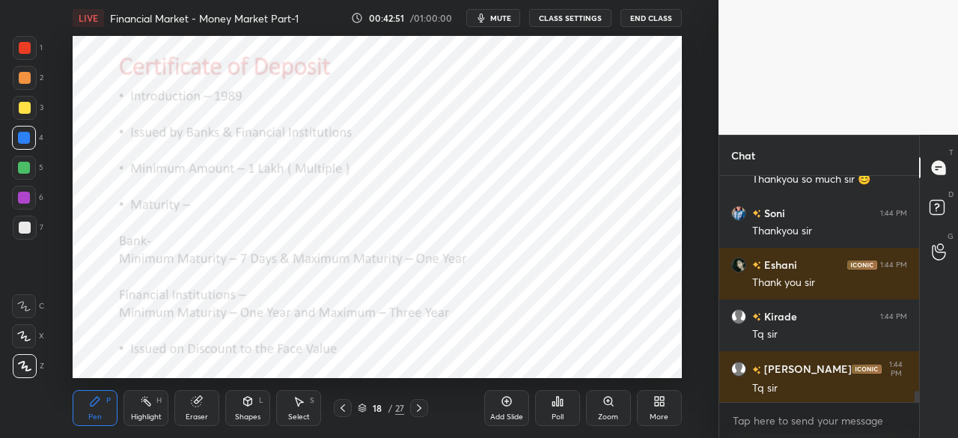
click at [642, 17] on button "End Class" at bounding box center [651, 18] width 61 height 18
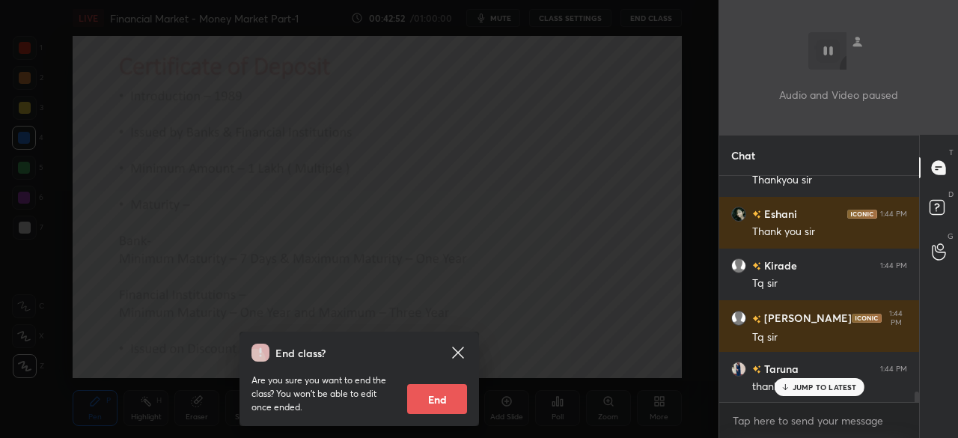
scroll to position [5, 4]
click at [430, 395] on button "End" at bounding box center [437, 399] width 60 height 30
type textarea "x"
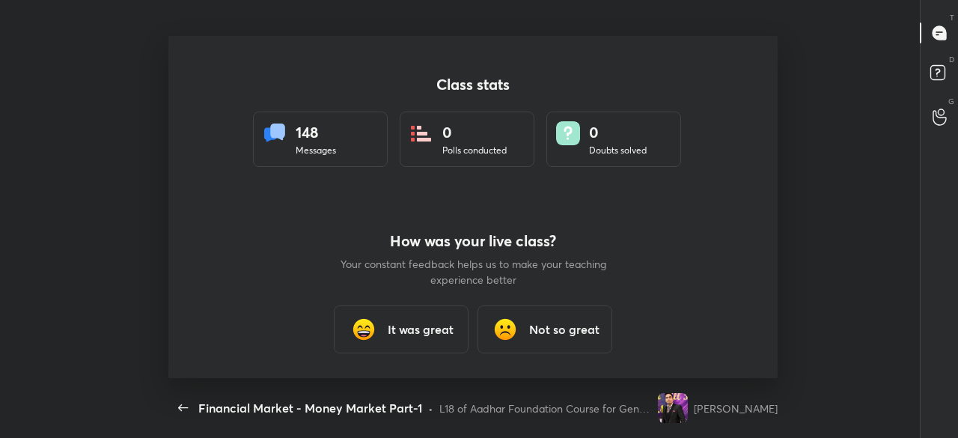
scroll to position [0, 0]
